Goal: Communication & Community: Ask a question

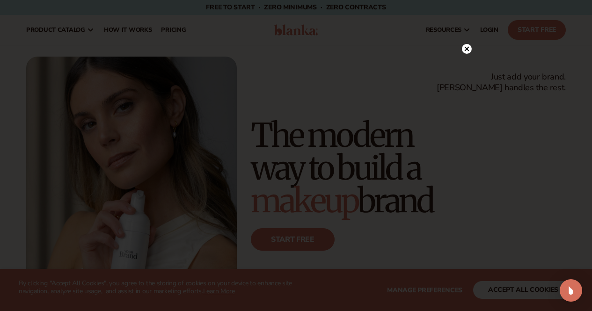
click at [464, 44] on icon at bounding box center [467, 49] width 10 height 10
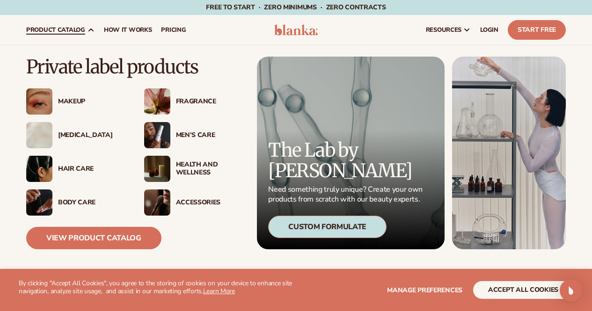
click at [41, 128] on img at bounding box center [39, 135] width 26 height 26
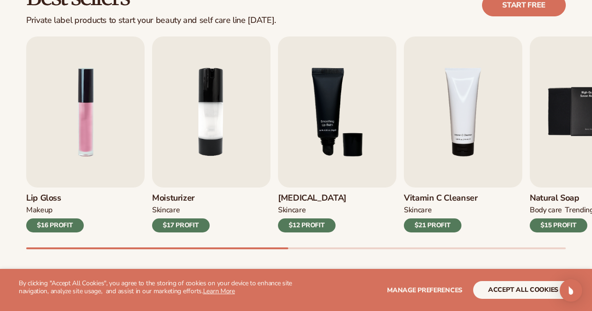
scroll to position [299, 0]
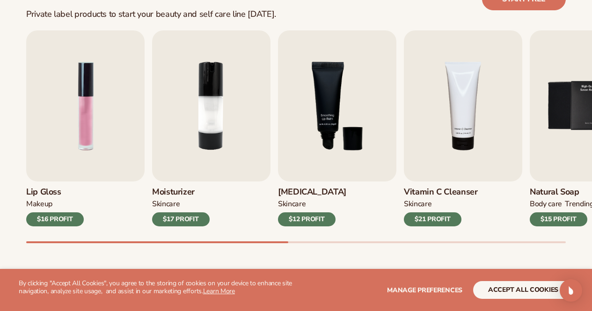
drag, startPoint x: 282, startPoint y: 240, endPoint x: 306, endPoint y: 241, distance: 23.9
click at [306, 241] on div "Lip Gloss MAKEUP $16 PROFIT Moisturizer SKINCARE $17 PROFIT SKINCARE mens" at bounding box center [309, 136] width 566 height 213
click at [448, 289] on span "Manage preferences" at bounding box center [424, 290] width 75 height 9
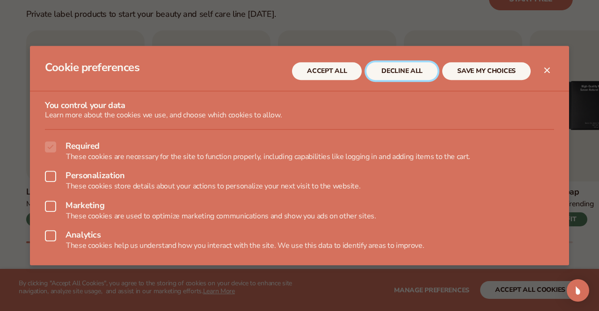
click at [390, 64] on button "DECLINE ALL" at bounding box center [401, 71] width 71 height 18
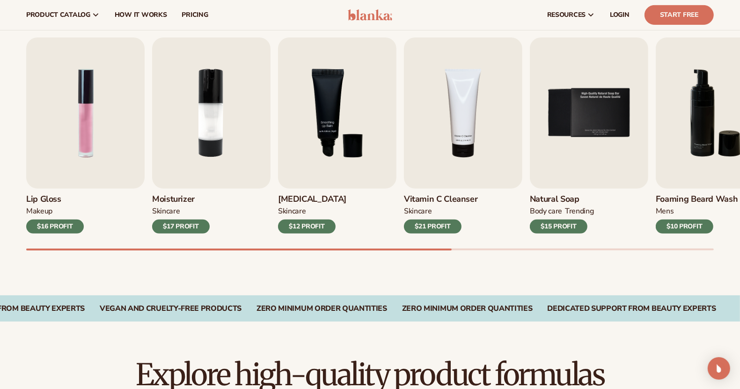
drag, startPoint x: 591, startPoint y: 0, endPoint x: 414, endPoint y: 277, distance: 328.7
click at [414, 277] on div "Best sellers Private label products to start your beauty and self care line tod…" at bounding box center [370, 124] width 740 height 343
click at [306, 273] on div "Best sellers Private label products to start your beauty and self care line tod…" at bounding box center [370, 124] width 740 height 343
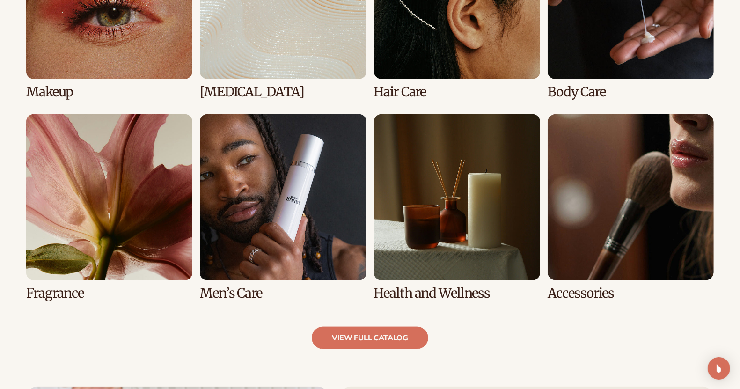
scroll to position [793, 0]
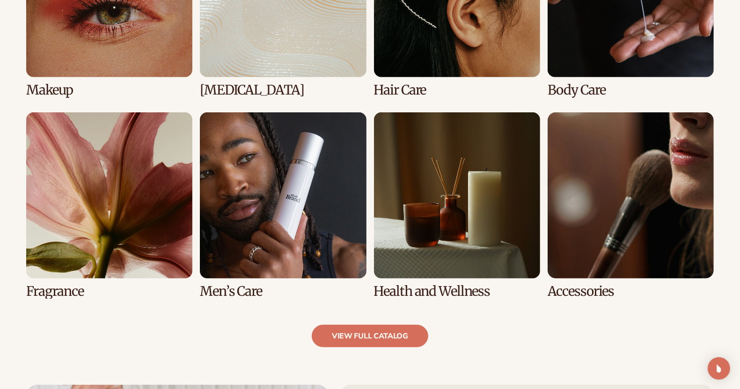
click at [292, 269] on link "6 / 8" at bounding box center [283, 205] width 166 height 186
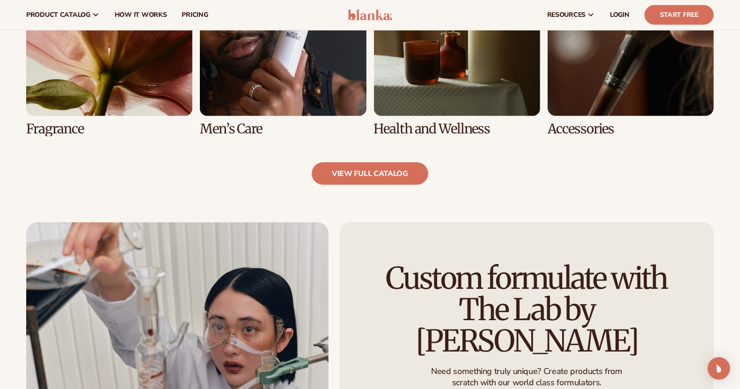
scroll to position [955, 0]
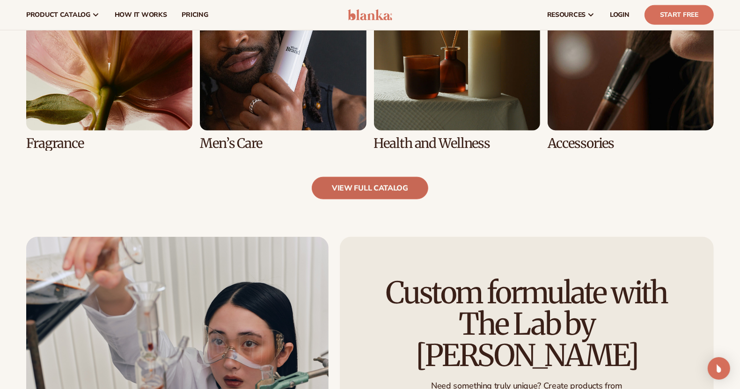
click at [386, 195] on link "view full catalog" at bounding box center [370, 188] width 117 height 22
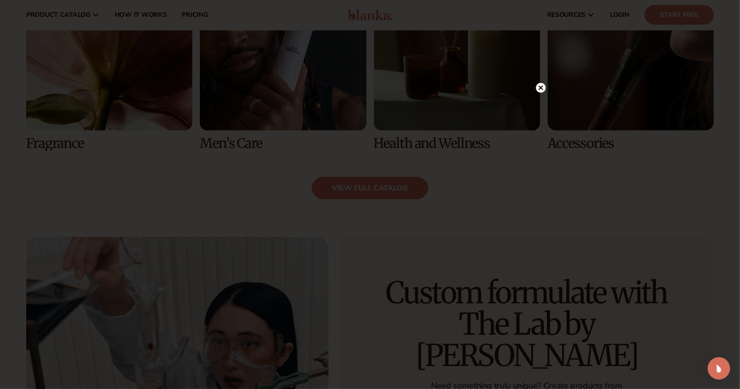
click at [541, 89] on circle at bounding box center [541, 88] width 10 height 10
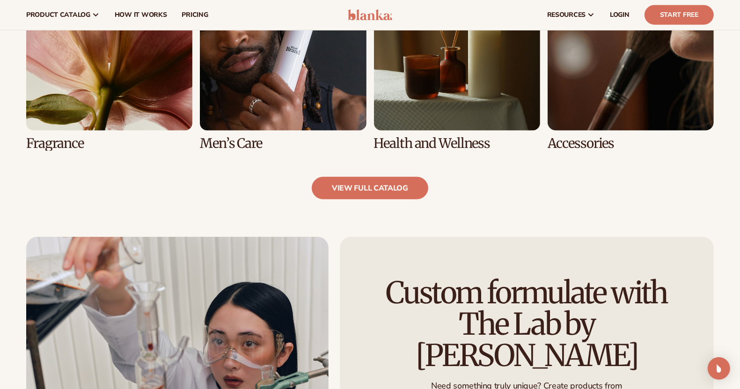
click at [585, 87] on link "8 / 8" at bounding box center [631, 57] width 166 height 186
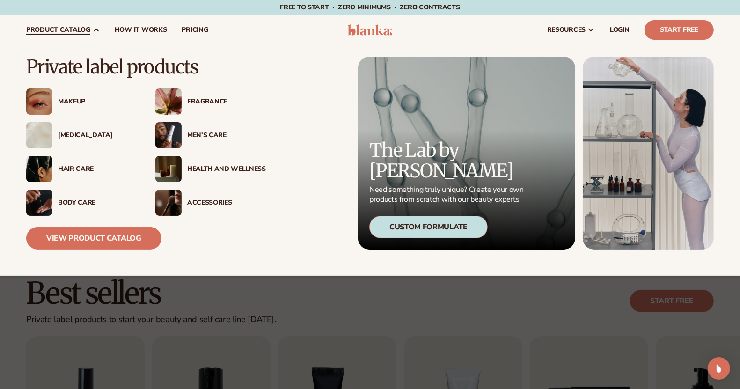
click at [75, 169] on div "Hair Care" at bounding box center [97, 169] width 79 height 8
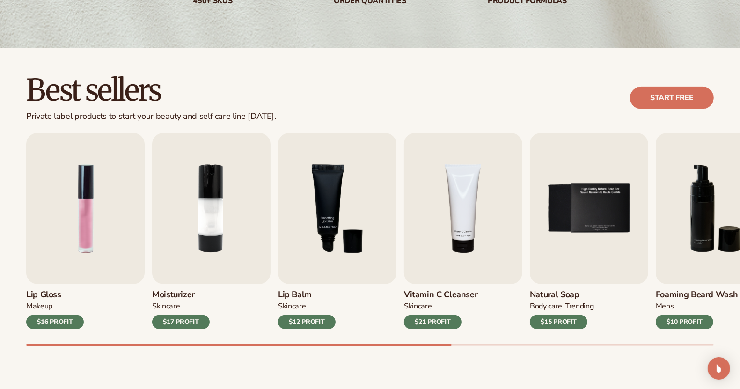
scroll to position [210, 0]
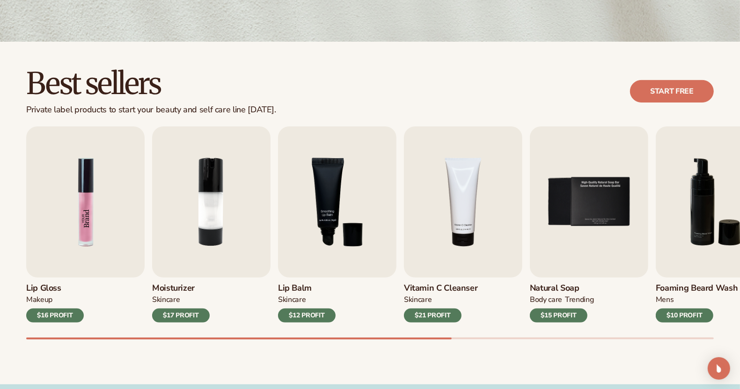
click at [136, 191] on img "1 / 9" at bounding box center [85, 201] width 118 height 151
click at [81, 198] on img "1 / 9" at bounding box center [85, 201] width 118 height 151
click at [666, 86] on link "Start free" at bounding box center [672, 91] width 84 height 22
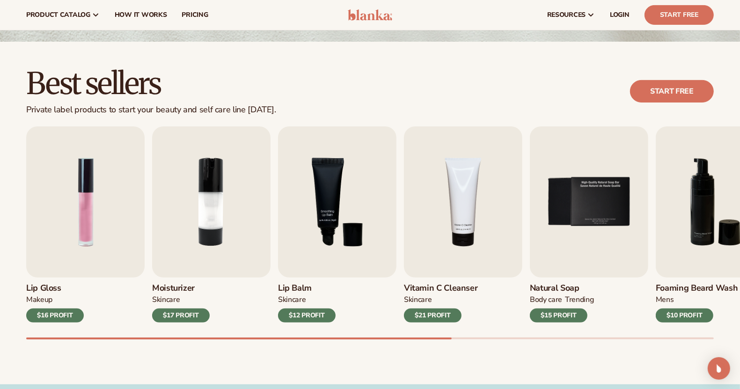
scroll to position [0, 0]
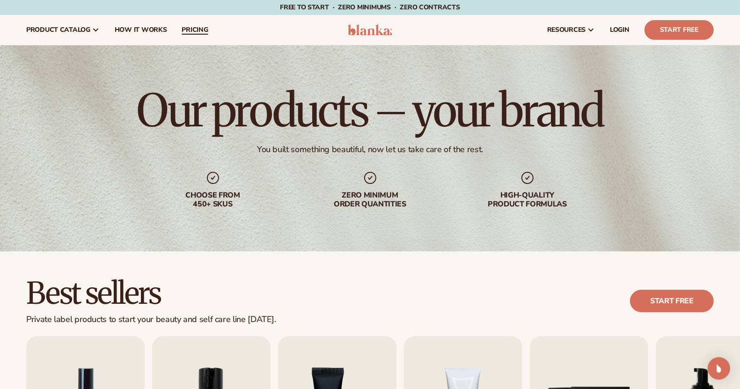
click at [194, 26] on span "pricing" at bounding box center [195, 29] width 26 height 7
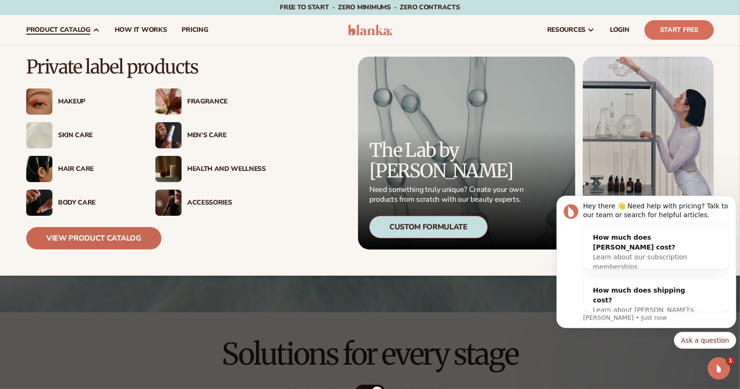
click at [80, 241] on link "View Product Catalog" at bounding box center [93, 238] width 135 height 22
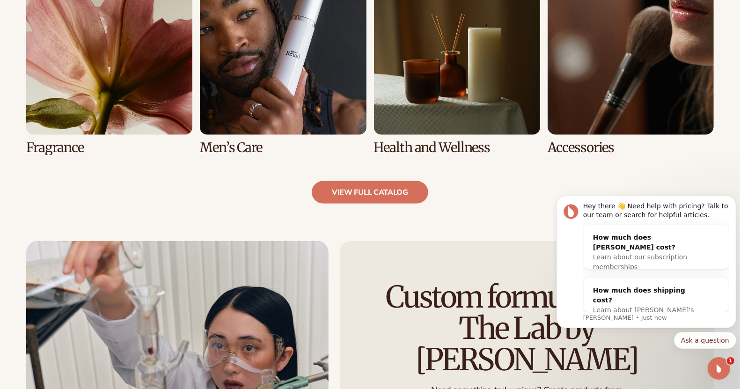
scroll to position [941, 0]
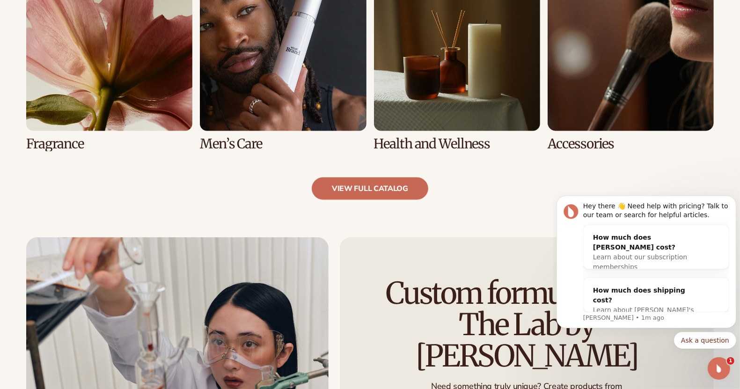
click at [382, 188] on link "view full catalog" at bounding box center [370, 188] width 117 height 22
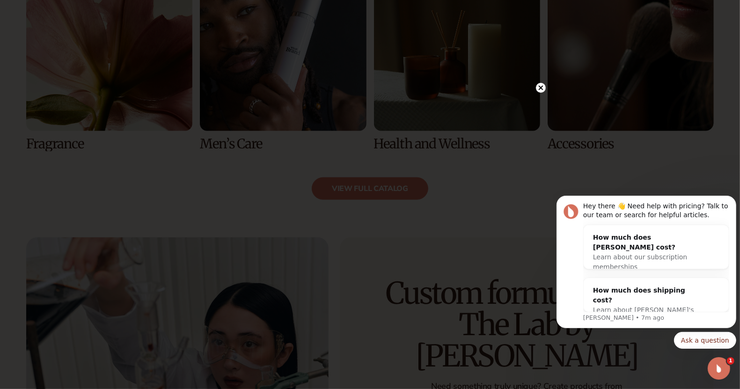
click at [544, 90] on circle at bounding box center [541, 88] width 10 height 10
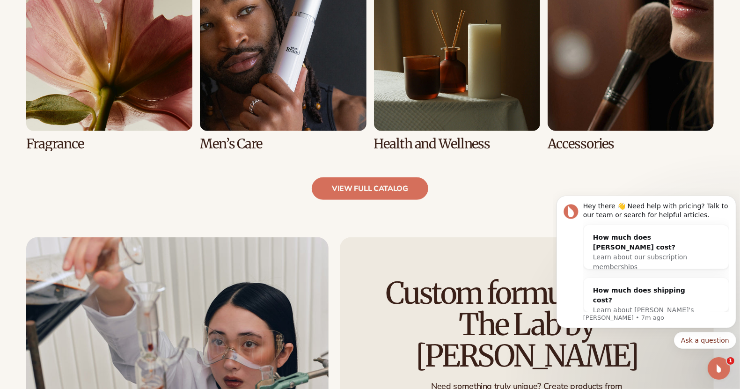
click at [583, 102] on link "8 / 8" at bounding box center [631, 58] width 166 height 186
click at [363, 181] on link "view full catalog" at bounding box center [370, 188] width 117 height 22
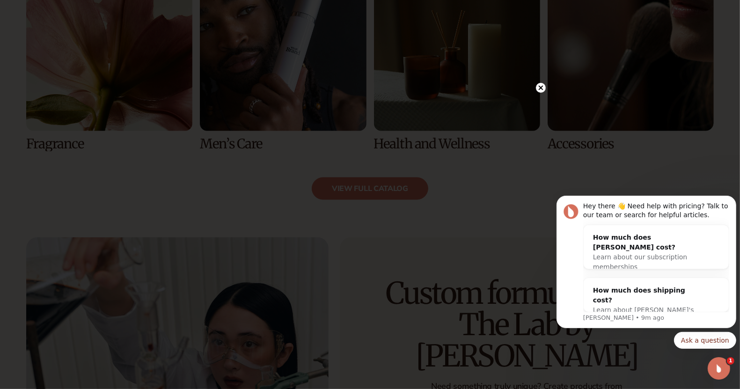
click at [541, 86] on circle at bounding box center [541, 88] width 10 height 10
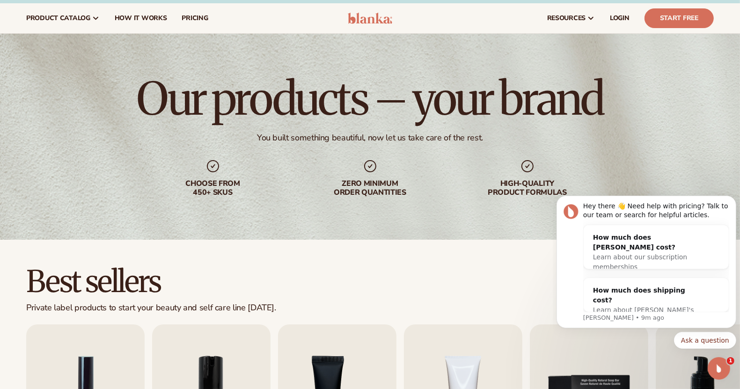
scroll to position [0, 0]
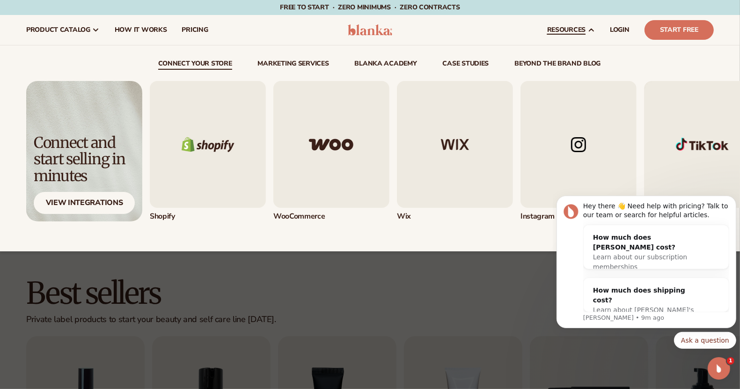
click at [582, 22] on link "resources" at bounding box center [571, 30] width 63 height 30
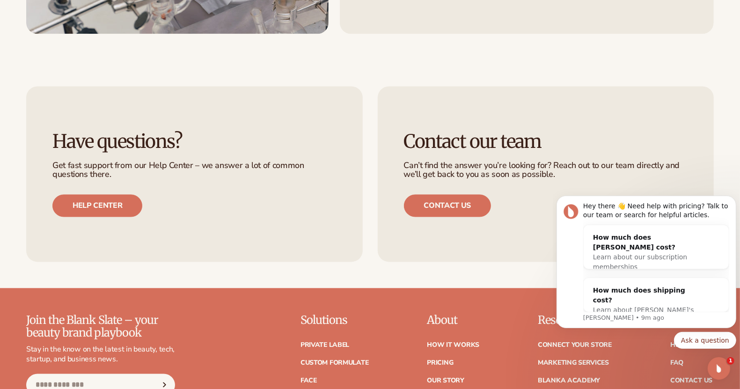
scroll to position [1742, 0]
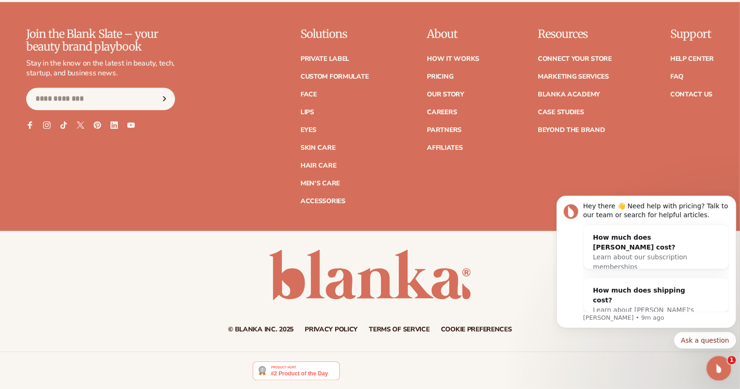
click at [717, 367] on icon "Open Intercom Messenger" at bounding box center [717, 366] width 15 height 15
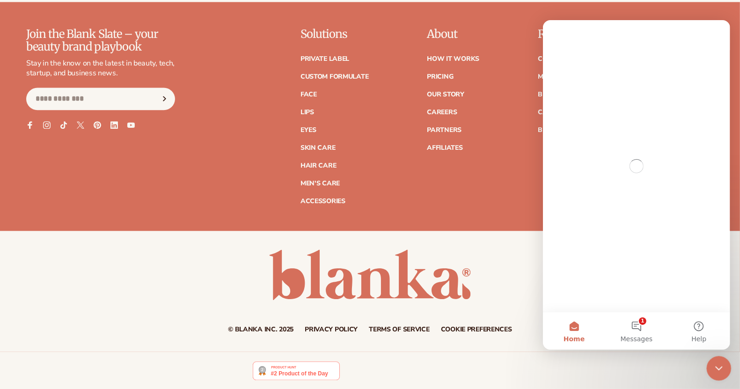
scroll to position [0, 0]
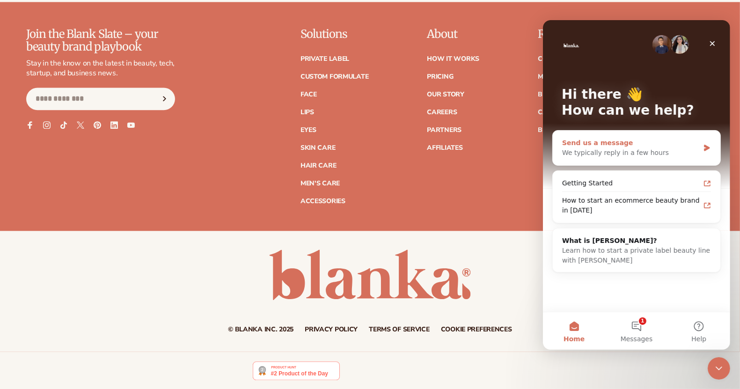
click at [680, 146] on div "Send us a message" at bounding box center [630, 143] width 137 height 10
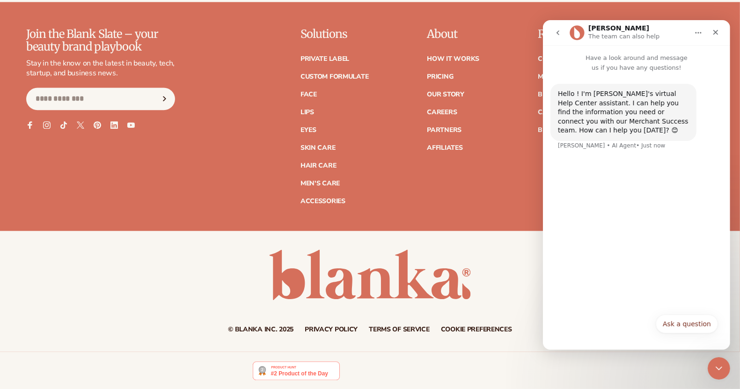
click at [639, 326] on div "Ask a question Ask a question" at bounding box center [636, 327] width 163 height 24
click at [698, 325] on button "Ask a question" at bounding box center [686, 324] width 62 height 19
click at [667, 268] on div "Hello ! I'm [PERSON_NAME]'s virtual Help Center assistant. I can help you find …" at bounding box center [635, 207] width 187 height 269
click at [651, 321] on div "Hello ! I'm [PERSON_NAME]'s virtual Help Center assistant. I can help you find …" at bounding box center [635, 207] width 187 height 269
type input "*"
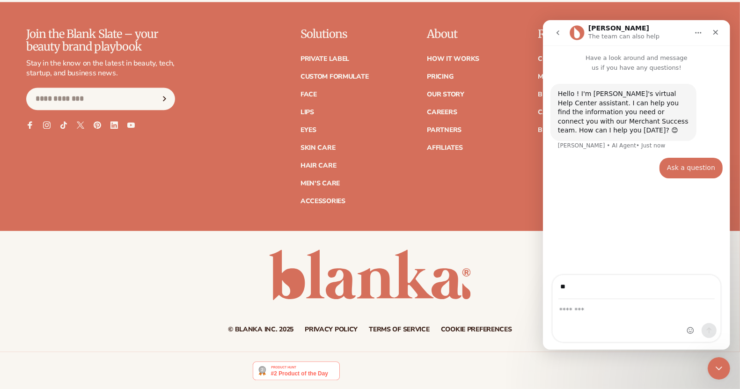
type input "**********"
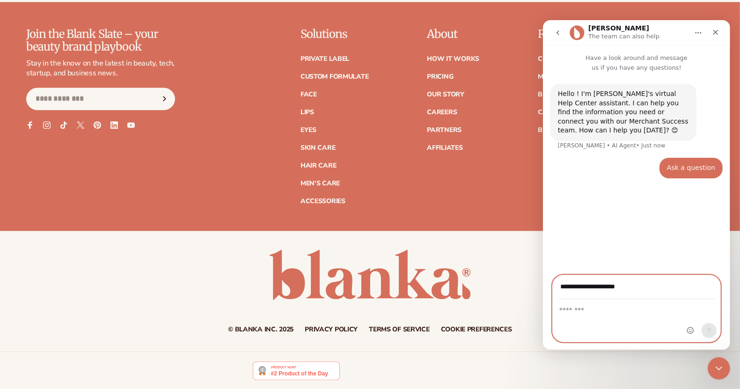
click at [616, 312] on textarea "Message…" at bounding box center [636, 308] width 168 height 16
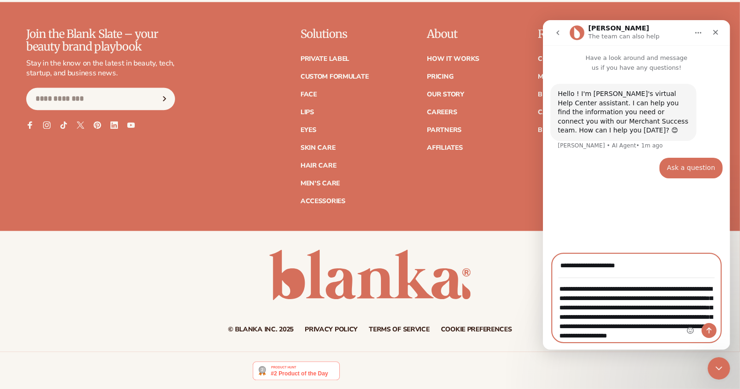
scroll to position [17, 0]
type textarea "**********"
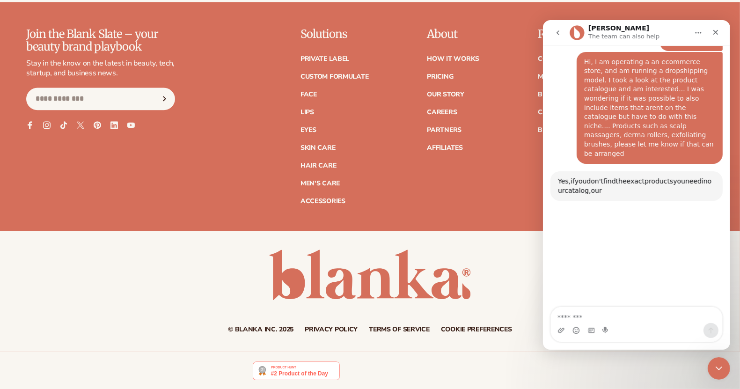
scroll to position [117, 0]
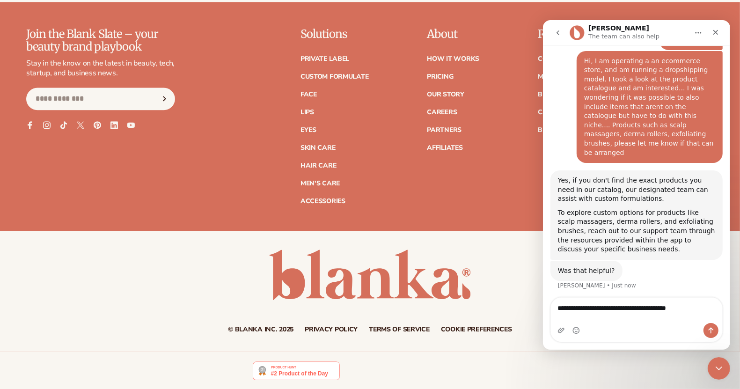
type textarea "**********"
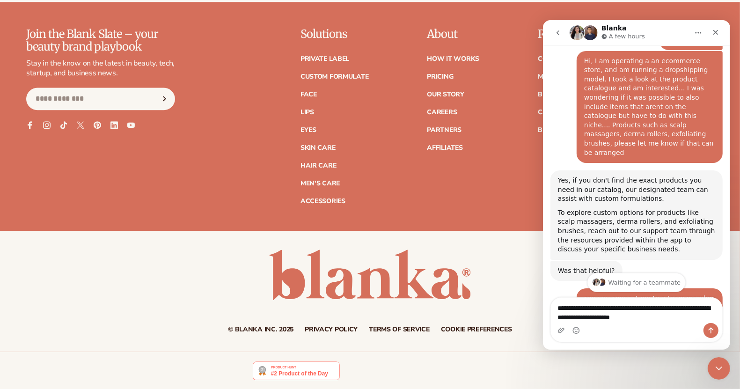
scroll to position [271, 0]
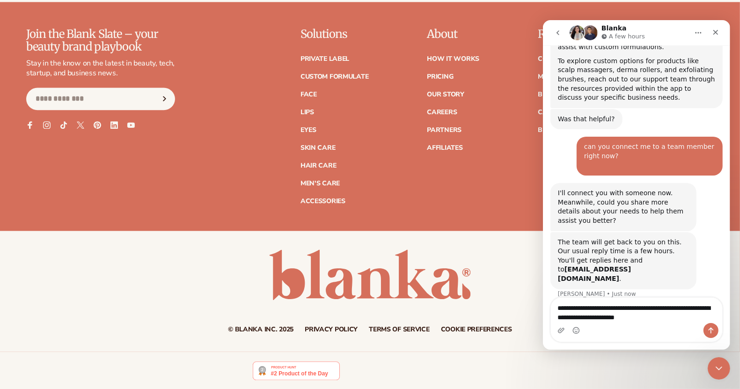
type textarea "**********"
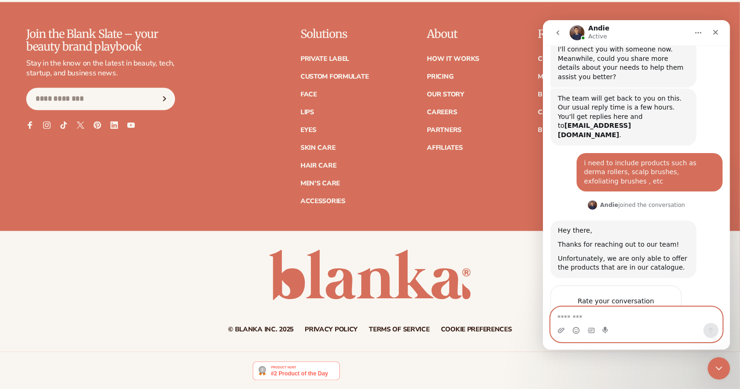
scroll to position [420, 0]
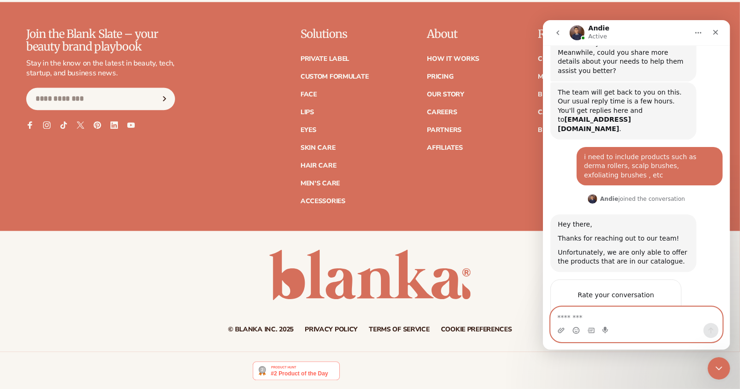
click at [671, 319] on textarea "Message…" at bounding box center [636, 315] width 172 height 16
click at [580, 319] on textarea "Message…" at bounding box center [636, 315] width 172 height 16
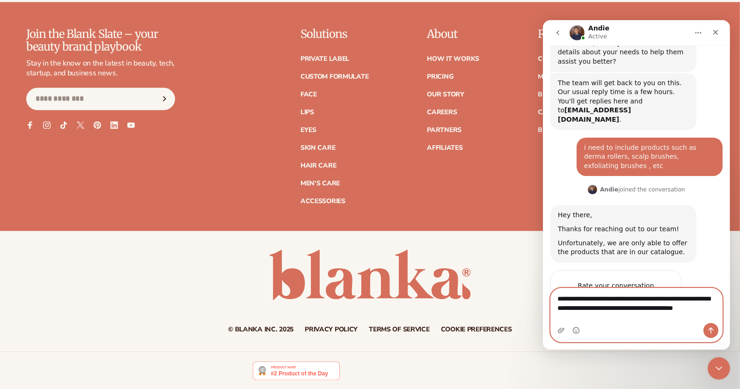
scroll to position [439, 0]
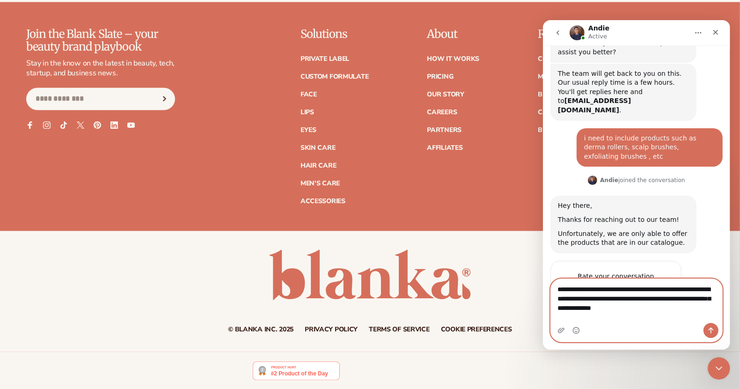
type textarea "**********"
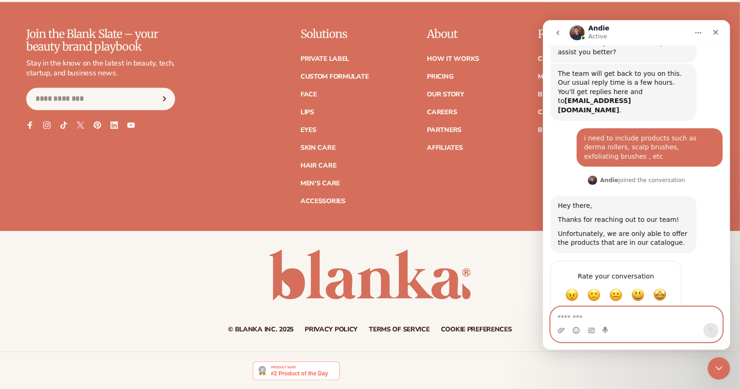
scroll to position [476, 0]
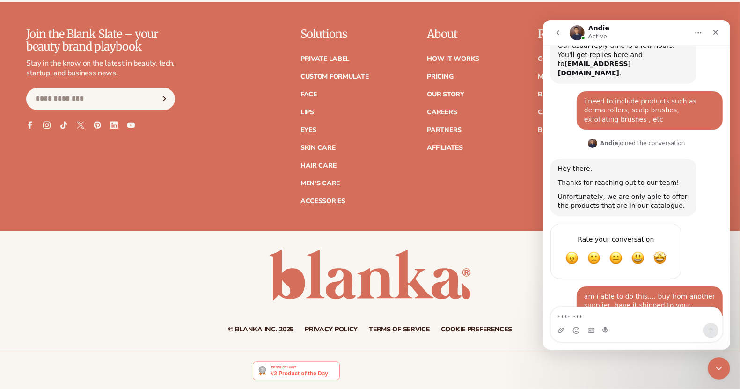
click at [631, 139] on div "[PERSON_NAME] joined the conversation" at bounding box center [642, 143] width 85 height 8
click at [583, 318] on textarea "Message…" at bounding box center [636, 315] width 172 height 16
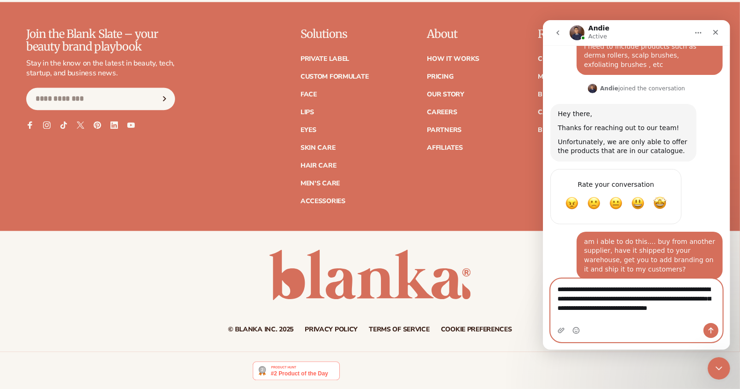
scroll to position [540, 0]
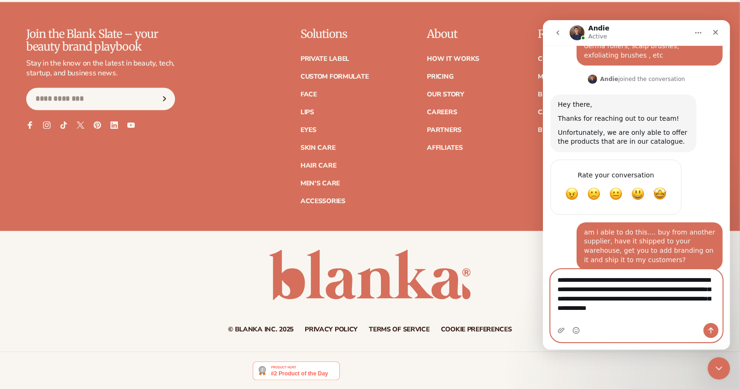
type textarea "**********"
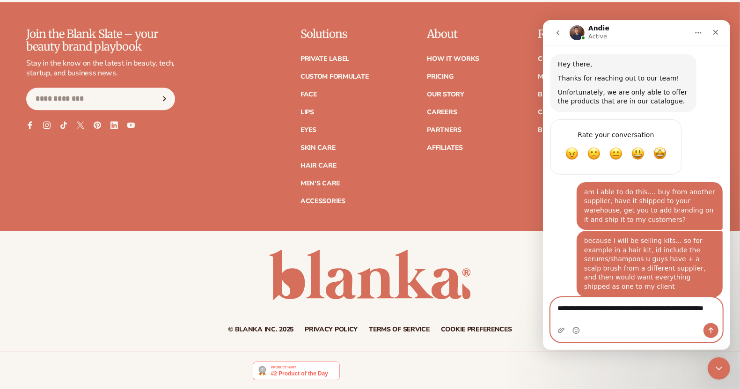
scroll to position [590, 0]
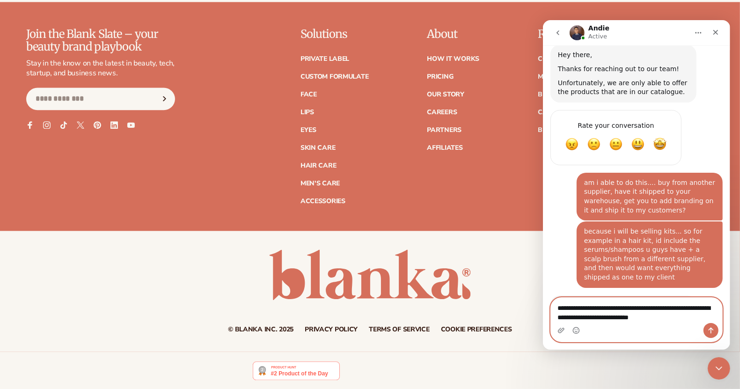
type textarea "**********"
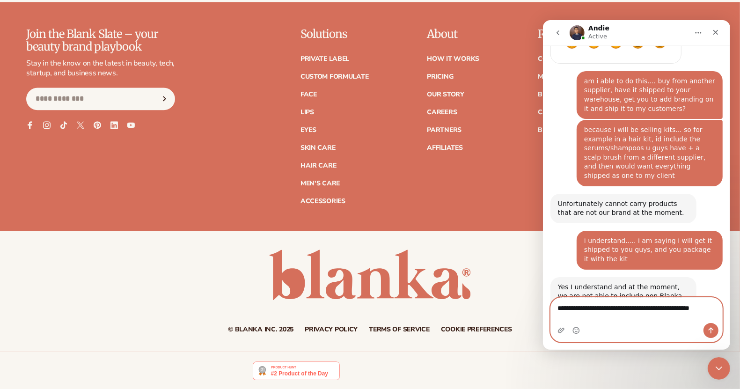
scroll to position [682, 0]
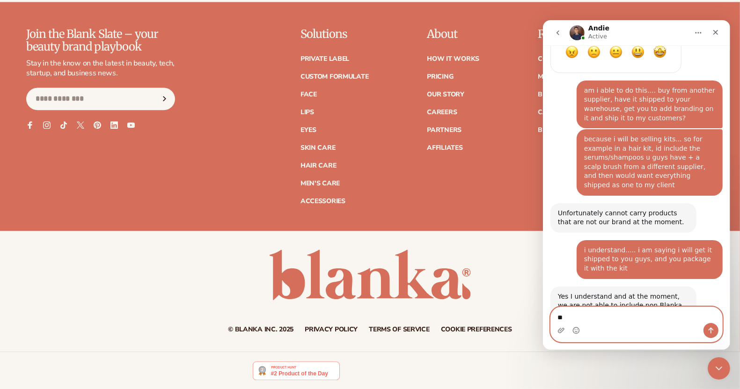
type textarea "*"
type textarea "**********"
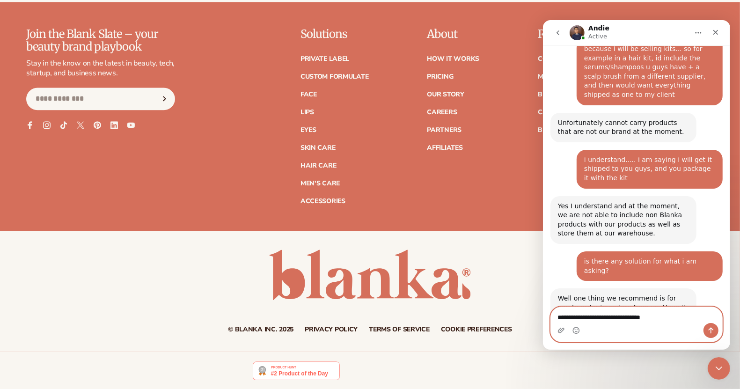
scroll to position [775, 0]
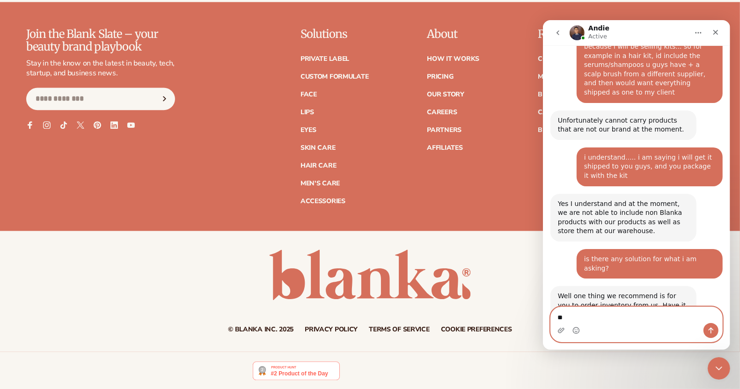
type textarea "*"
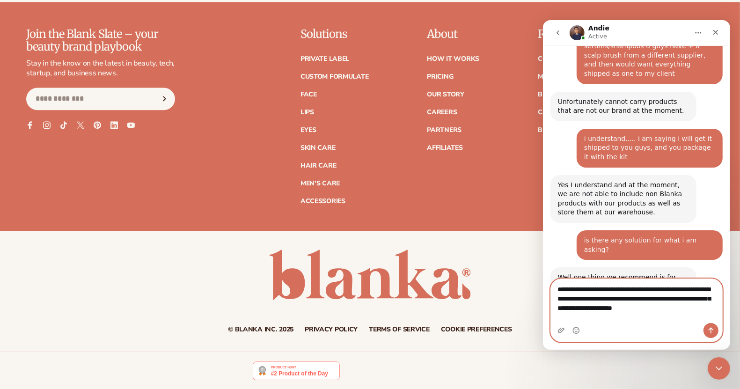
scroll to position [803, 0]
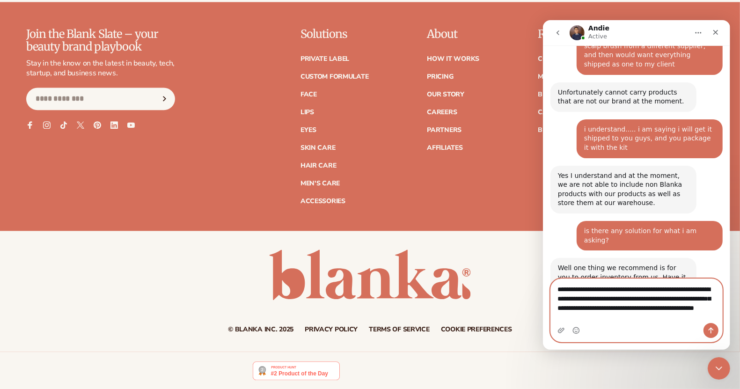
type textarea "**********"
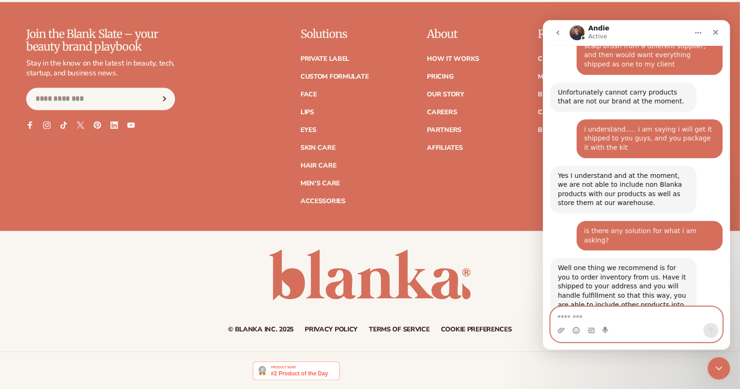
scroll to position [839, 0]
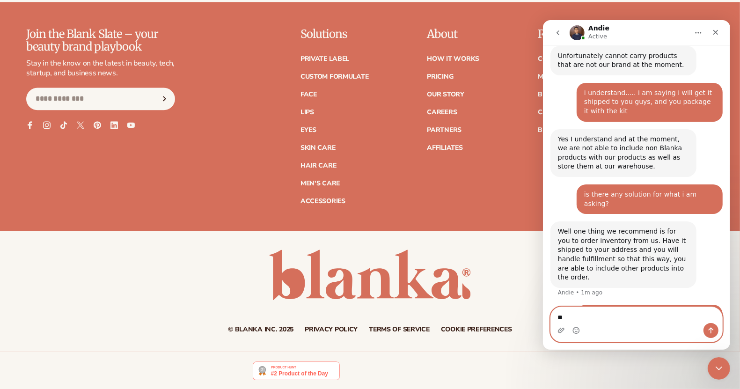
type textarea "*"
type textarea "**********"
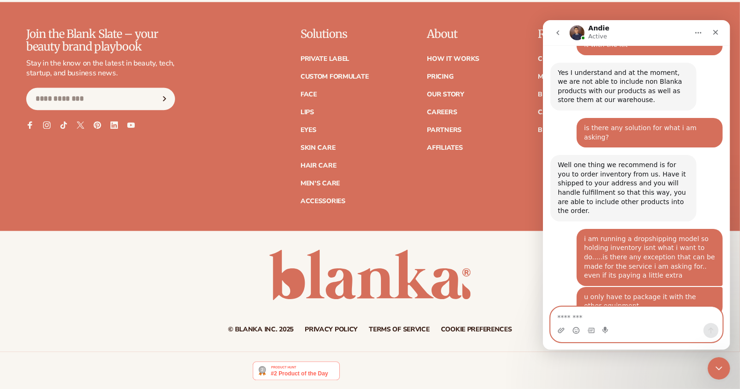
scroll to position [925, 0]
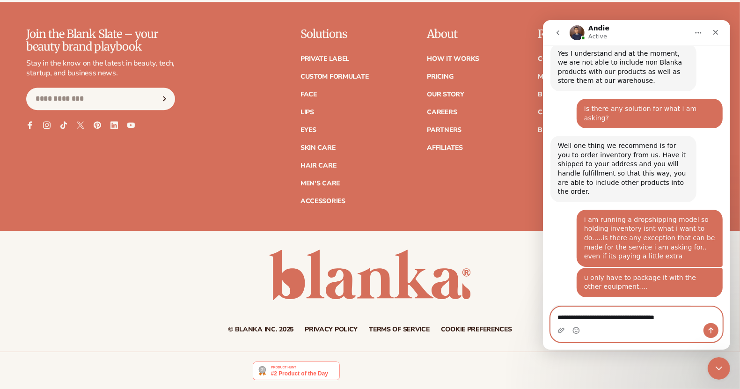
type textarea "**********"
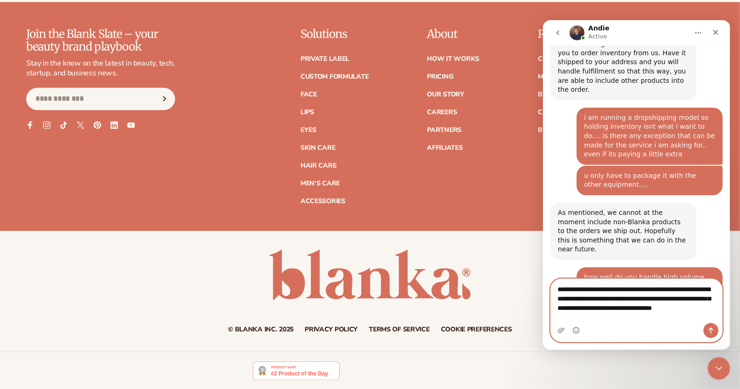
scroll to position [1036, 0]
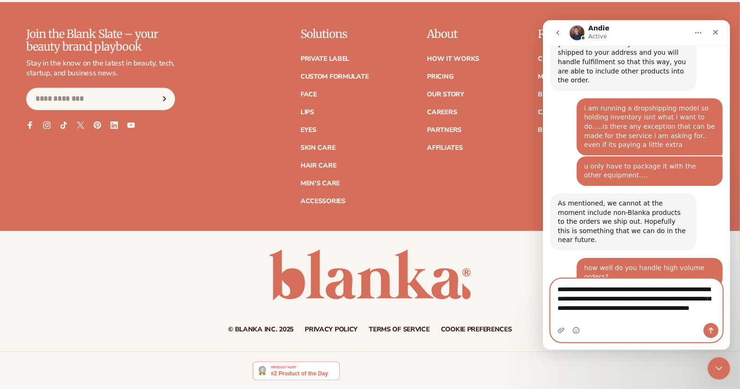
type textarea "**********"
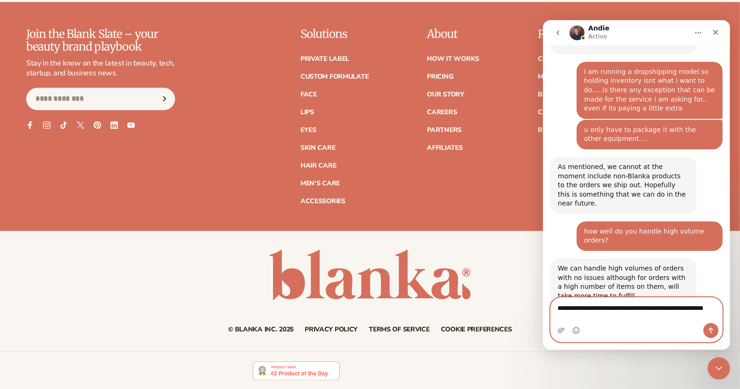
scroll to position [1082, 0]
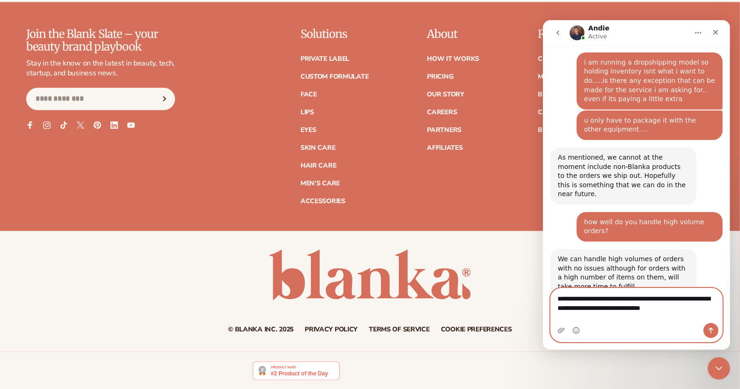
type textarea "**********"
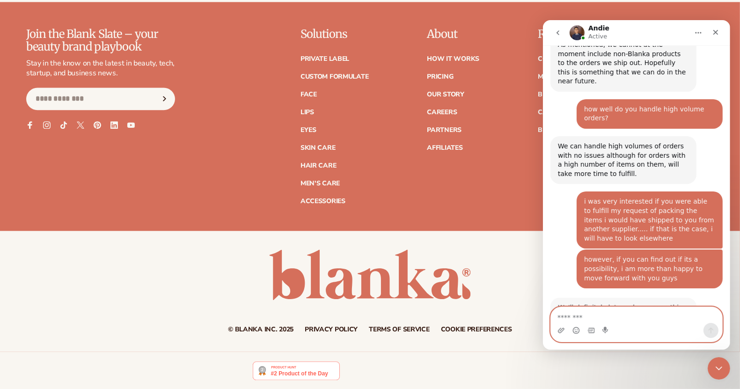
scroll to position [1203, 0]
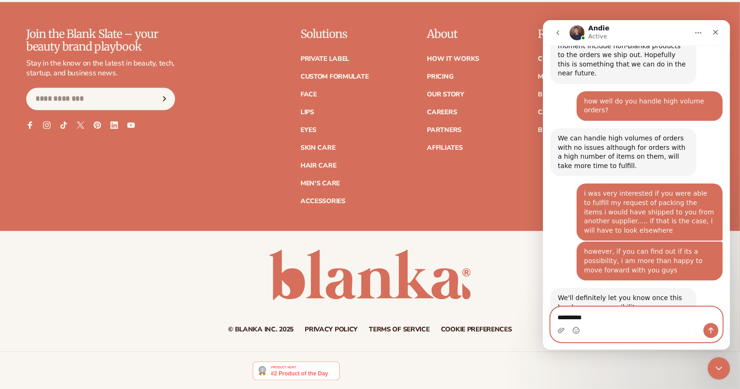
type textarea "**********"
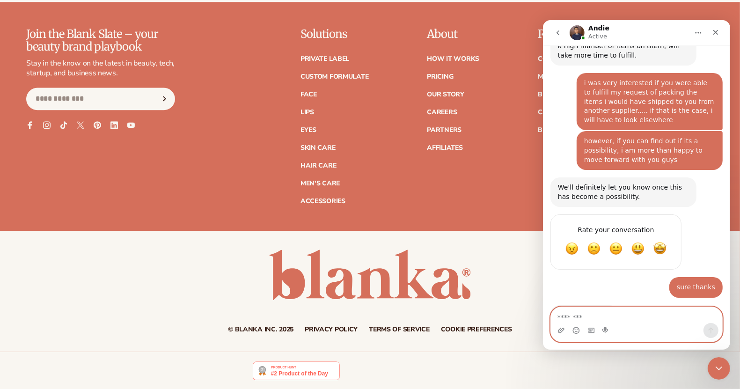
scroll to position [1320, 0]
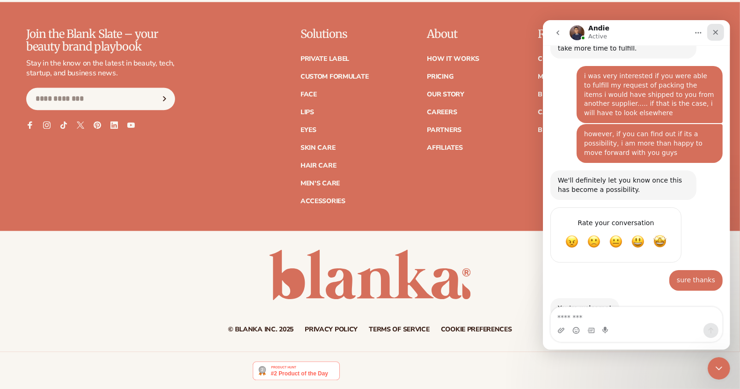
click at [715, 26] on div "Close" at bounding box center [715, 32] width 17 height 17
